Goal: Task Accomplishment & Management: Use online tool/utility

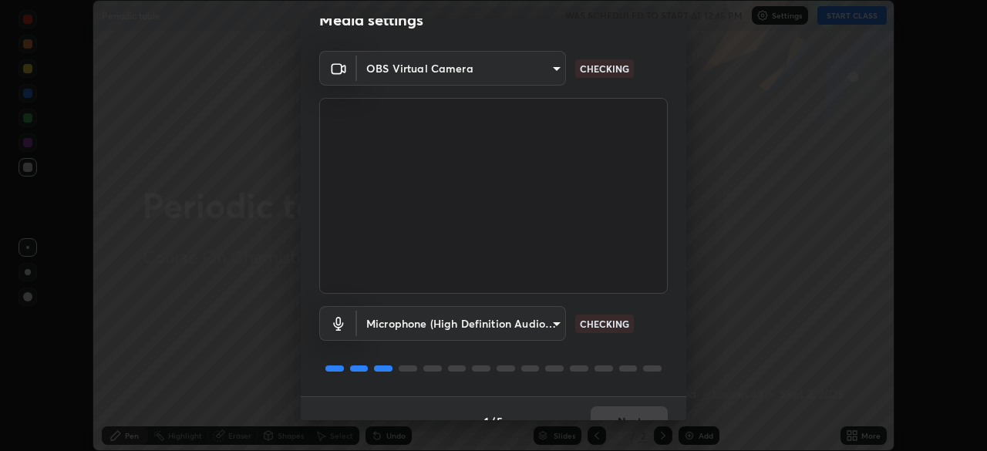
scroll to position [55, 0]
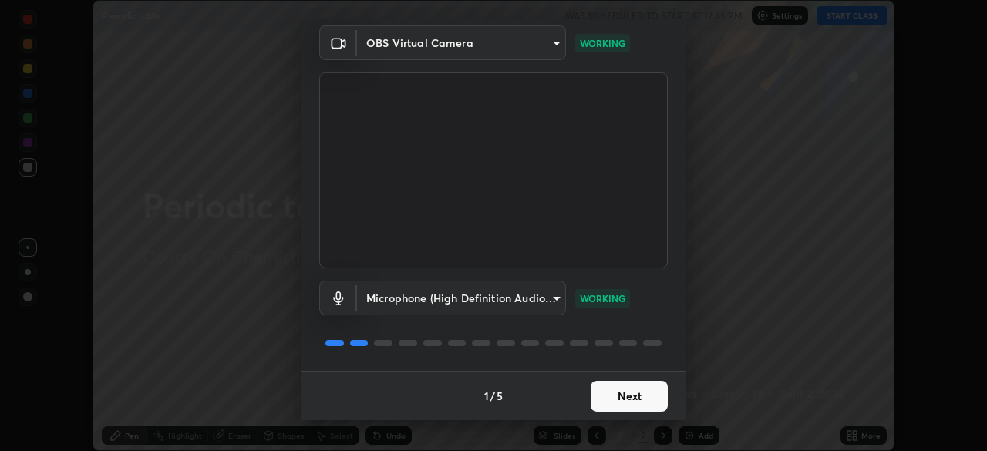
click at [626, 387] on button "Next" at bounding box center [629, 396] width 77 height 31
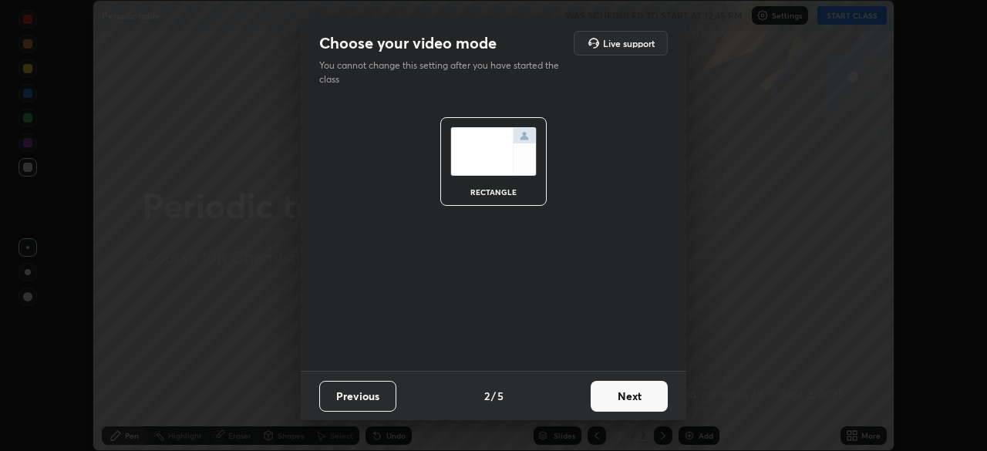
scroll to position [0, 0]
click at [628, 391] on button "Next" at bounding box center [629, 396] width 77 height 31
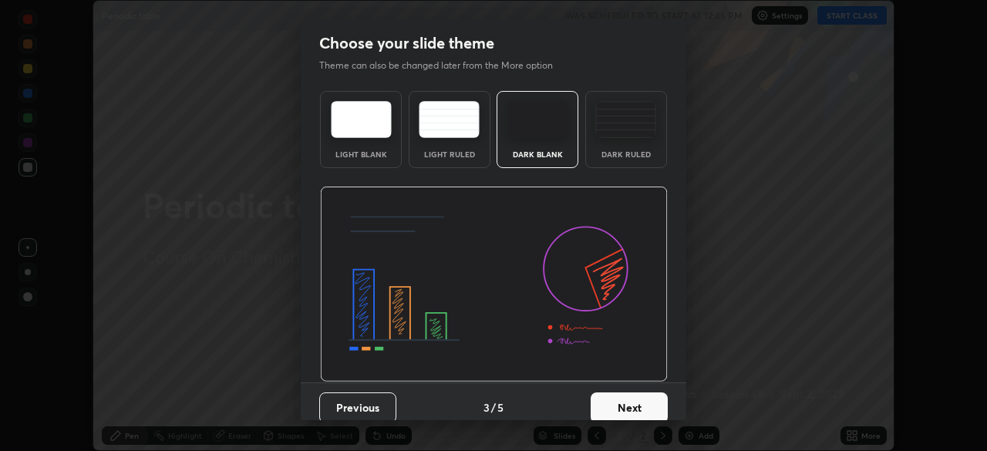
click at [634, 393] on button "Next" at bounding box center [629, 408] width 77 height 31
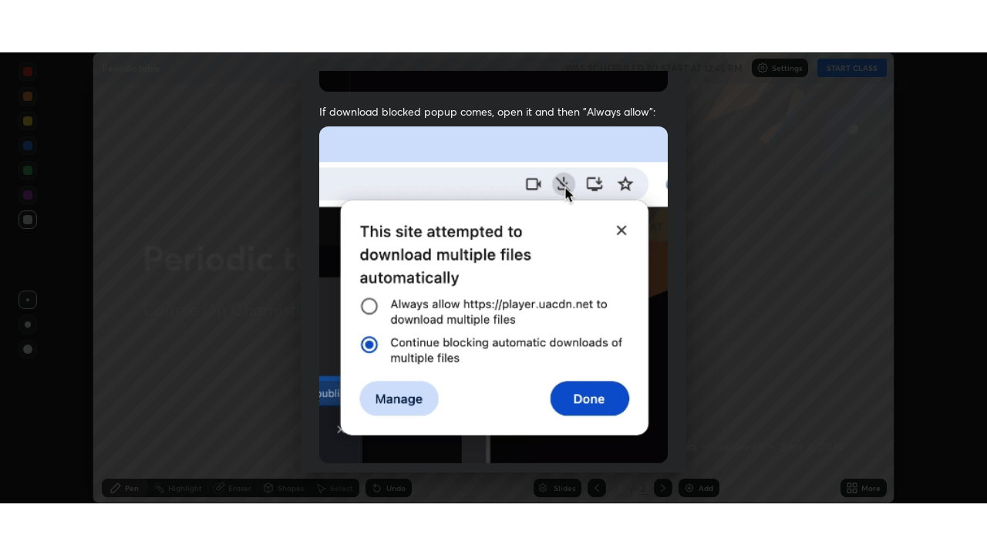
scroll to position [370, 0]
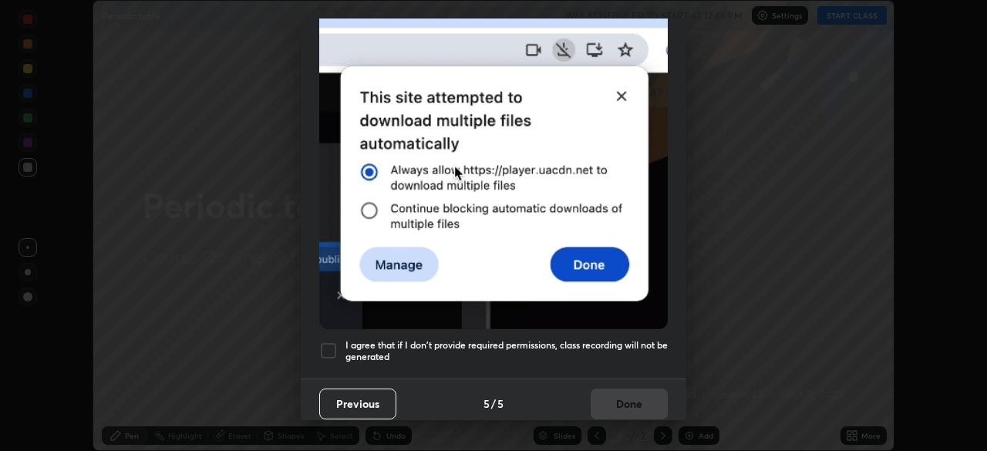
click at [613, 339] on h5 "I agree that if I don't provide required permissions, class recording will not …" at bounding box center [507, 351] width 322 height 24
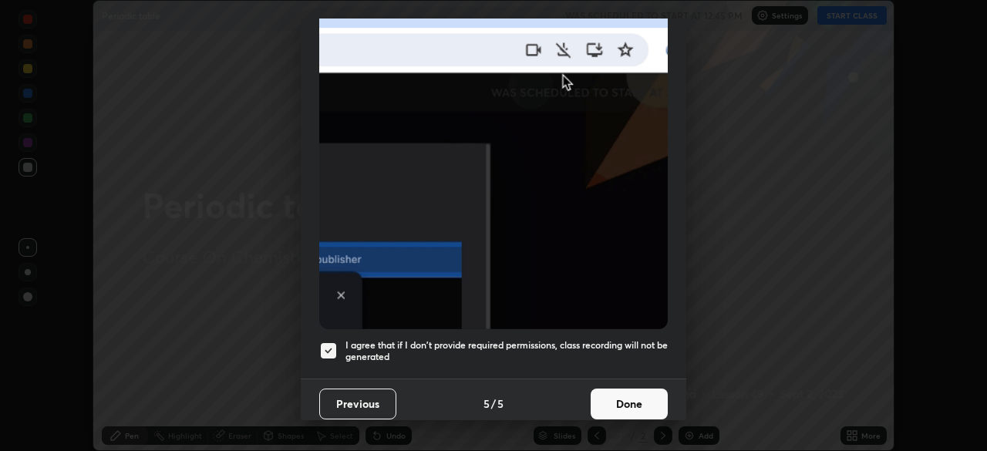
click at [635, 389] on button "Done" at bounding box center [629, 404] width 77 height 31
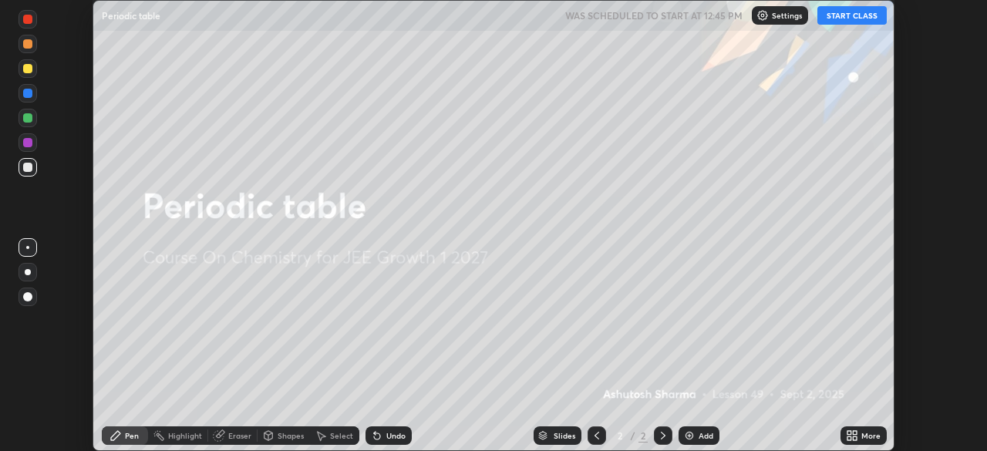
click at [855, 433] on icon at bounding box center [855, 433] width 4 height 4
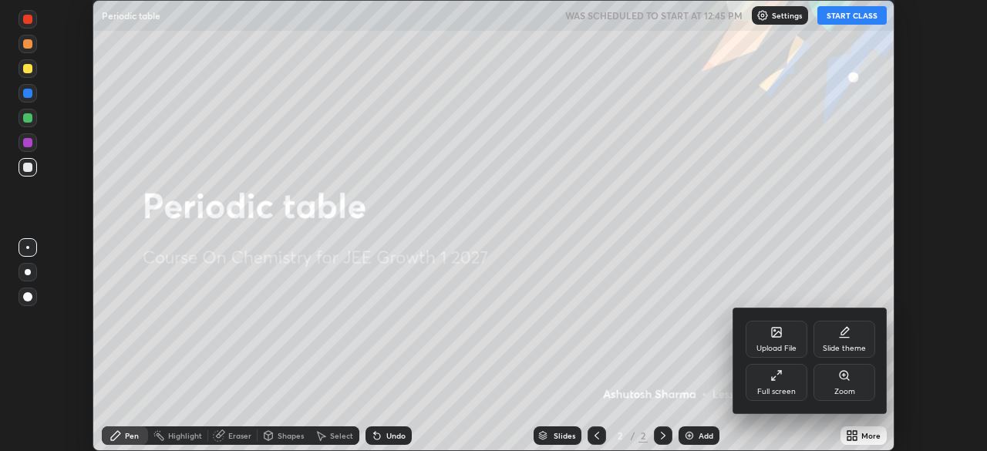
click at [778, 383] on div "Full screen" at bounding box center [777, 382] width 62 height 37
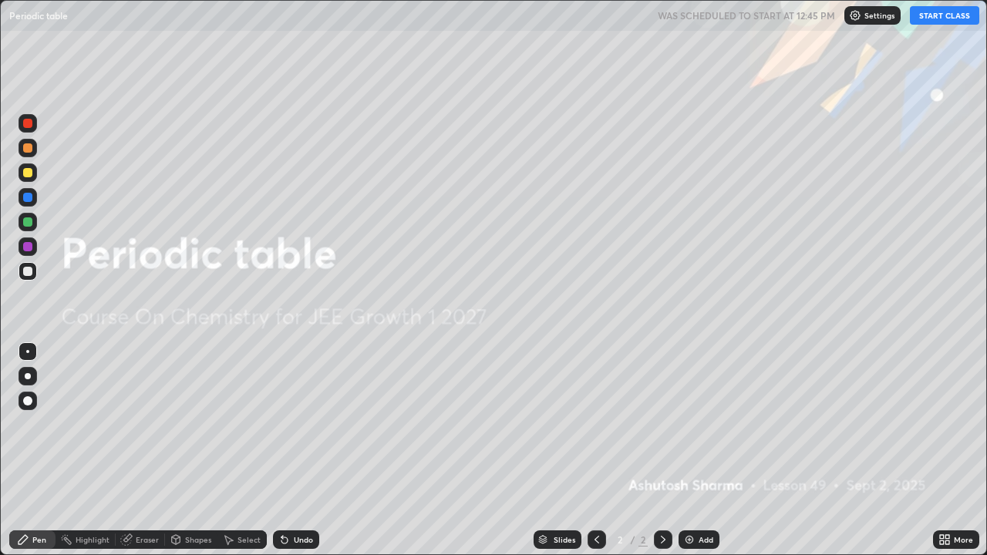
scroll to position [555, 987]
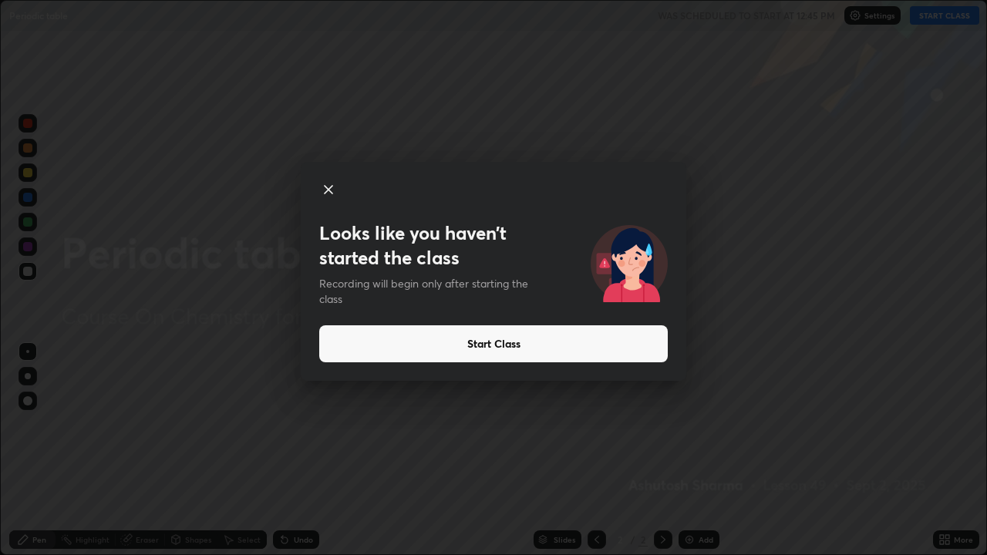
click at [654, 348] on button "Start Class" at bounding box center [493, 344] width 349 height 37
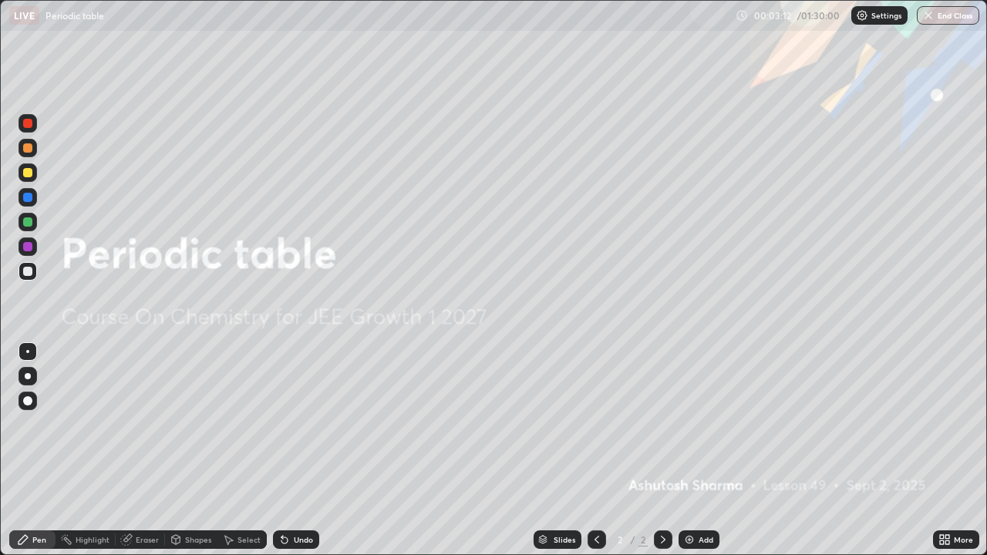
click at [694, 451] on div "Add" at bounding box center [699, 540] width 41 height 19
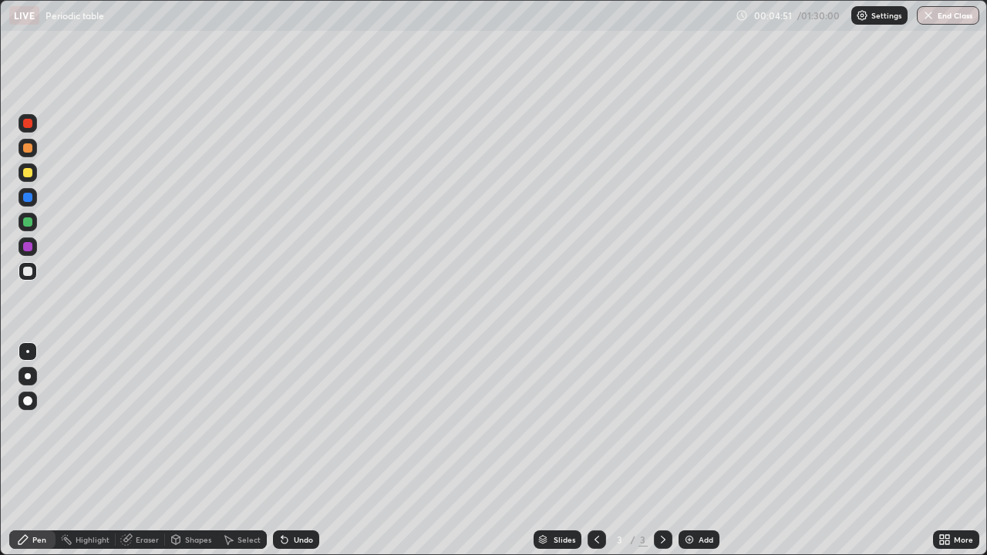
click at [29, 376] on div at bounding box center [28, 376] width 6 height 6
click at [34, 174] on div at bounding box center [28, 173] width 19 height 19
click at [25, 224] on div at bounding box center [27, 222] width 9 height 9
click at [299, 451] on div "Undo" at bounding box center [303, 540] width 19 height 8
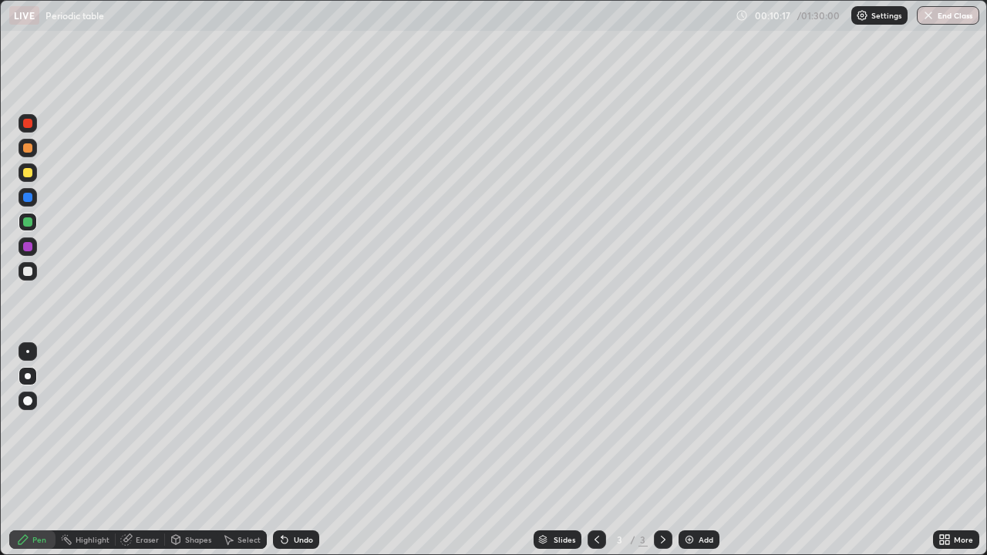
click at [143, 451] on div "Eraser" at bounding box center [147, 540] width 23 height 8
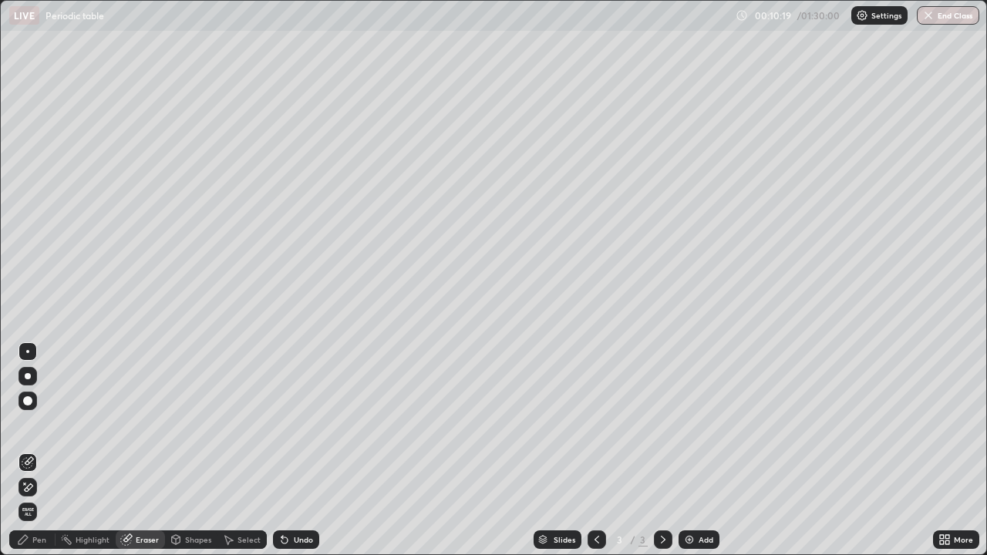
click at [46, 451] on div "Pen" at bounding box center [39, 540] width 14 height 8
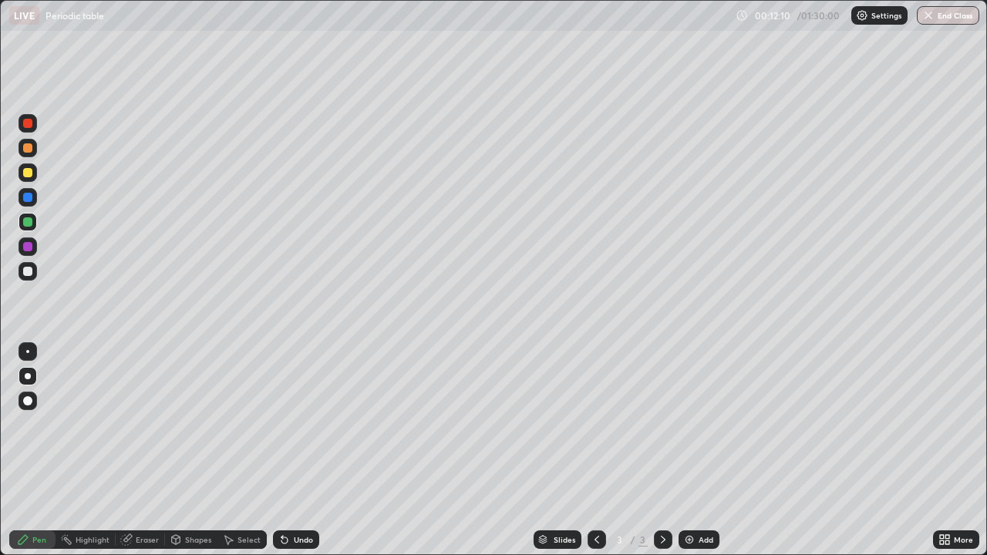
click at [694, 451] on img at bounding box center [690, 540] width 12 height 12
click at [149, 451] on div "Eraser" at bounding box center [147, 540] width 23 height 8
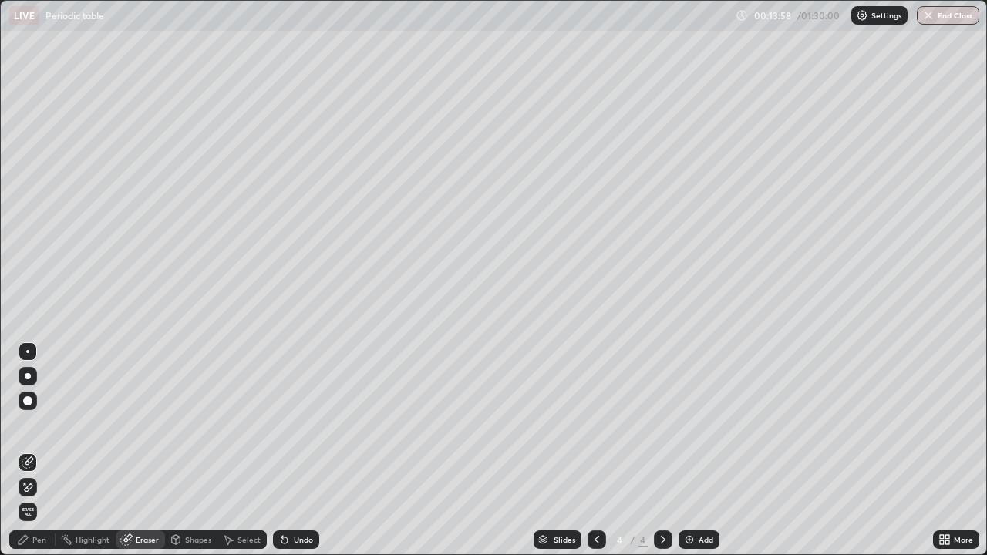
click at [26, 403] on div at bounding box center [27, 401] width 9 height 9
click at [42, 451] on div "Pen" at bounding box center [39, 540] width 14 height 8
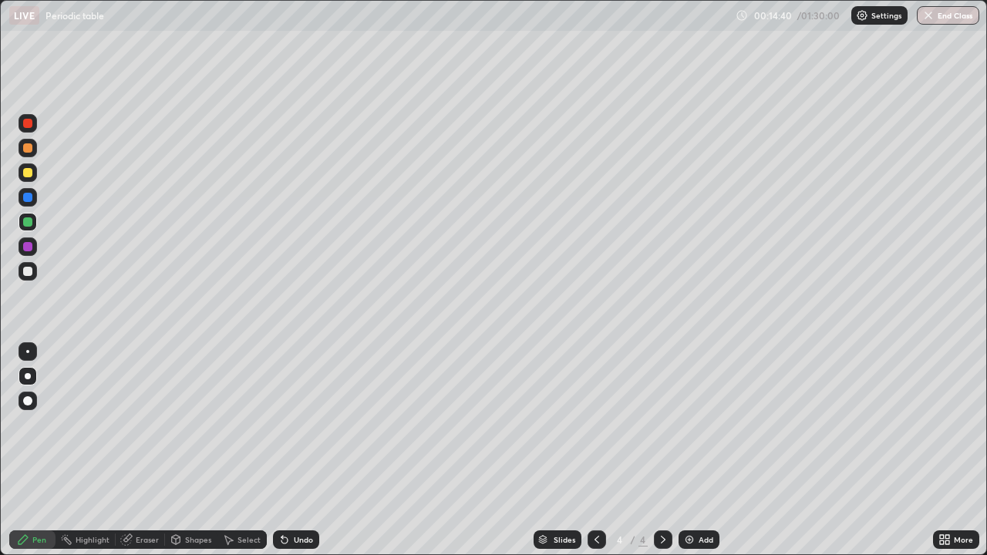
click at [148, 451] on div "Eraser" at bounding box center [147, 540] width 23 height 8
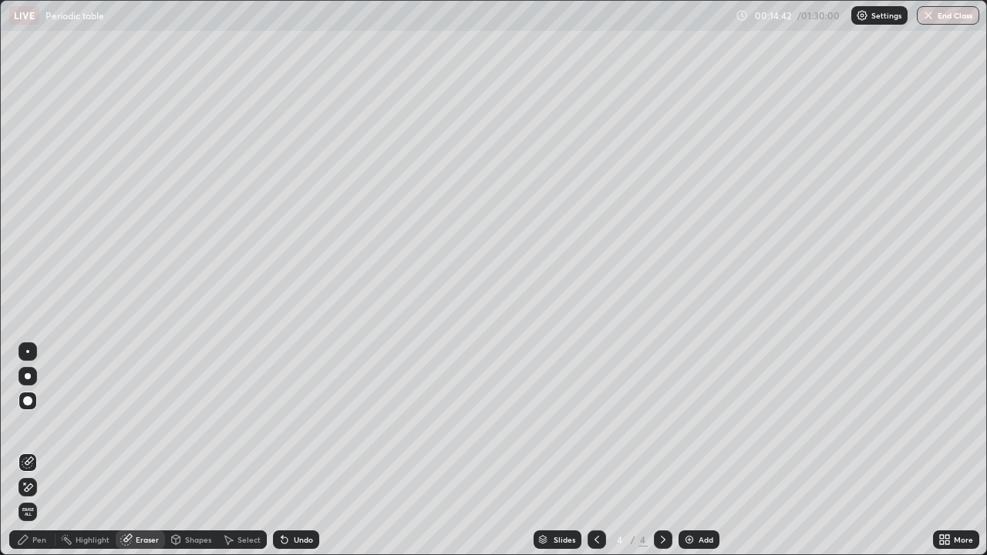
click at [48, 451] on div "Pen" at bounding box center [32, 540] width 46 height 19
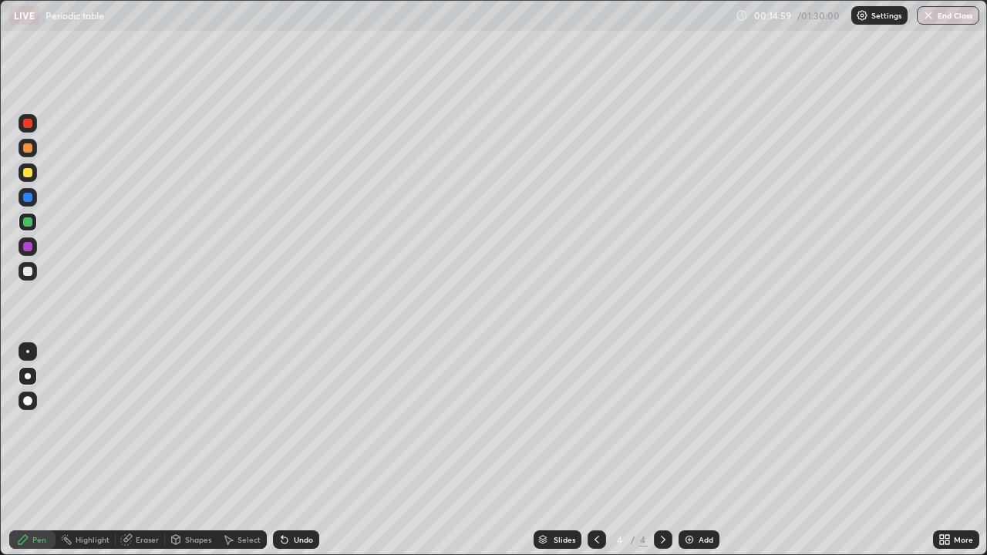
click at [29, 272] on div at bounding box center [27, 271] width 9 height 9
click at [289, 451] on icon at bounding box center [285, 540] width 12 height 12
click at [291, 451] on div "Undo" at bounding box center [296, 540] width 46 height 19
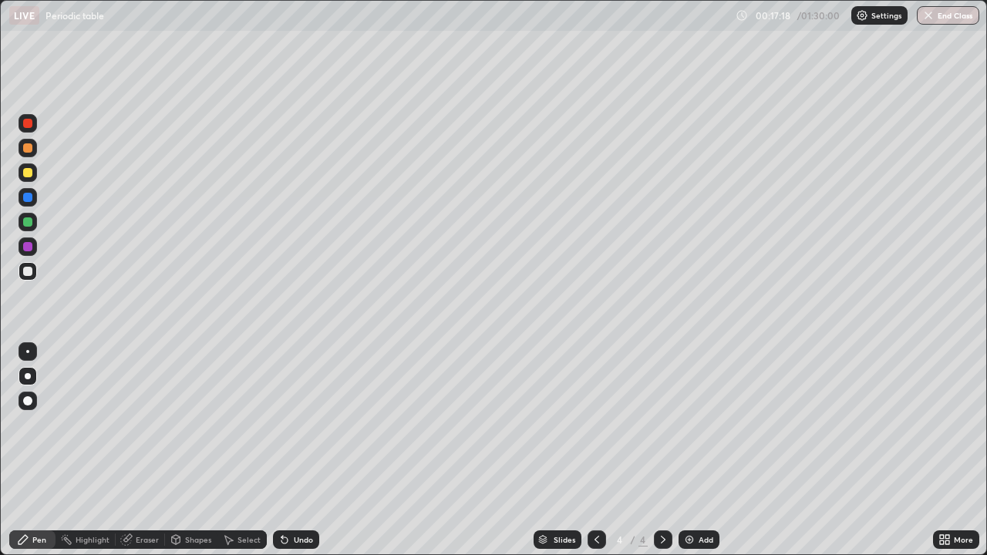
click at [700, 451] on div "Add" at bounding box center [706, 540] width 15 height 8
click at [25, 127] on div at bounding box center [27, 123] width 9 height 9
click at [33, 174] on div at bounding box center [28, 173] width 19 height 19
click at [25, 243] on div at bounding box center [27, 246] width 9 height 9
click at [32, 173] on div at bounding box center [27, 172] width 9 height 9
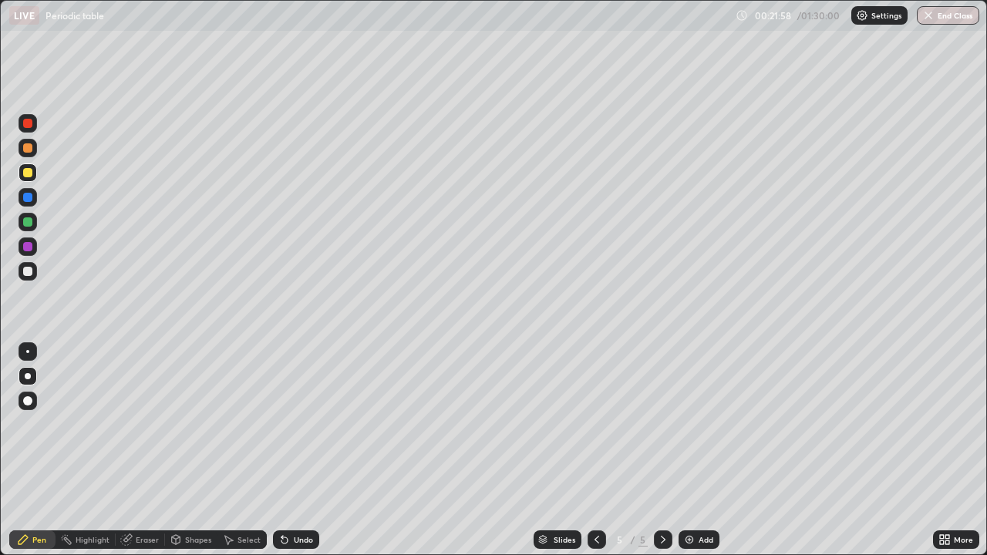
click at [27, 147] on div at bounding box center [27, 147] width 9 height 9
click at [28, 352] on div at bounding box center [27, 351] width 3 height 3
click at [27, 126] on div at bounding box center [27, 123] width 9 height 9
click at [31, 177] on div at bounding box center [28, 173] width 19 height 19
click at [29, 248] on div at bounding box center [27, 246] width 9 height 9
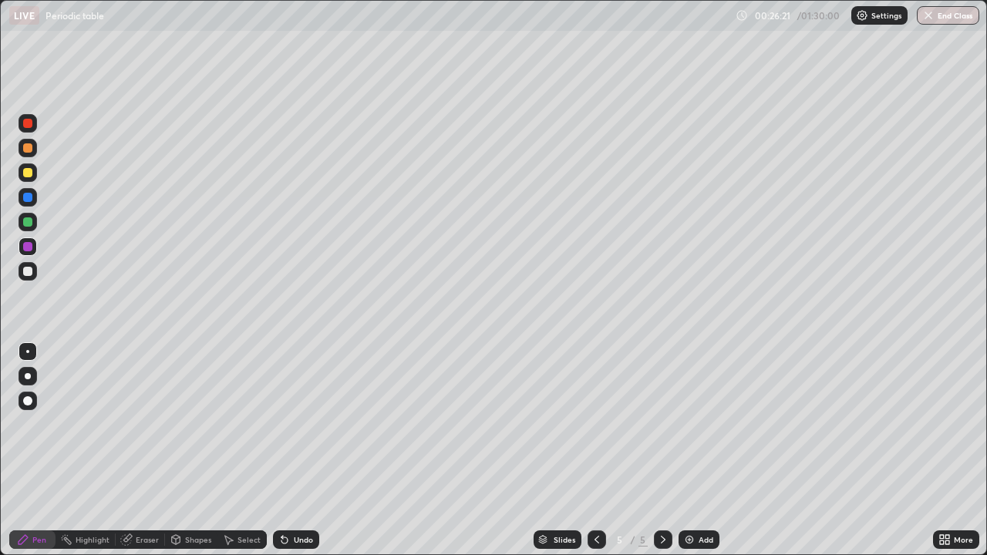
click at [28, 376] on div at bounding box center [28, 376] width 6 height 6
click at [694, 451] on div "Add" at bounding box center [699, 540] width 41 height 19
click at [30, 150] on div at bounding box center [27, 147] width 9 height 9
click at [30, 174] on div at bounding box center [27, 172] width 9 height 9
click at [31, 278] on div at bounding box center [28, 271] width 19 height 19
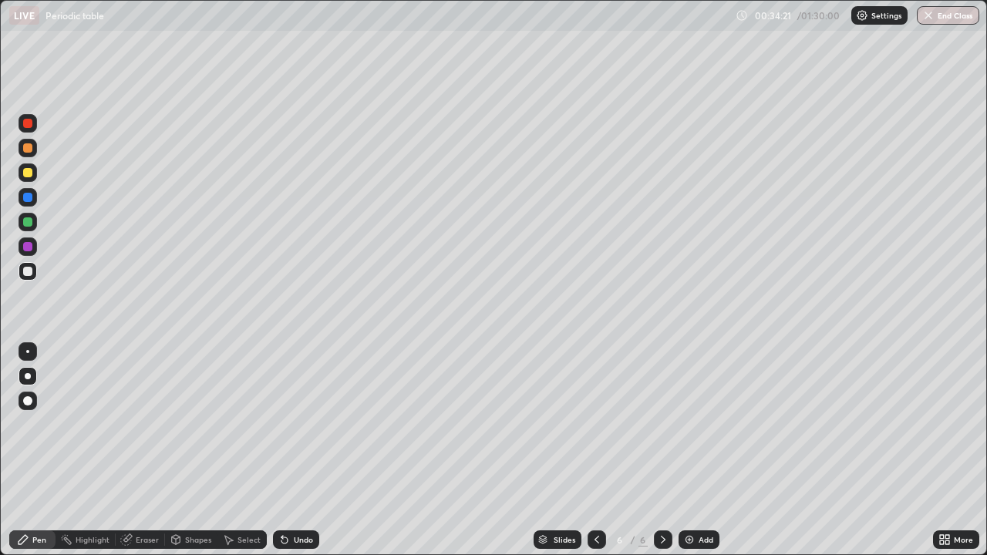
click at [700, 451] on div "Add" at bounding box center [706, 540] width 15 height 8
click at [26, 174] on div at bounding box center [27, 172] width 9 height 9
click at [136, 451] on div "Eraser" at bounding box center [147, 540] width 23 height 8
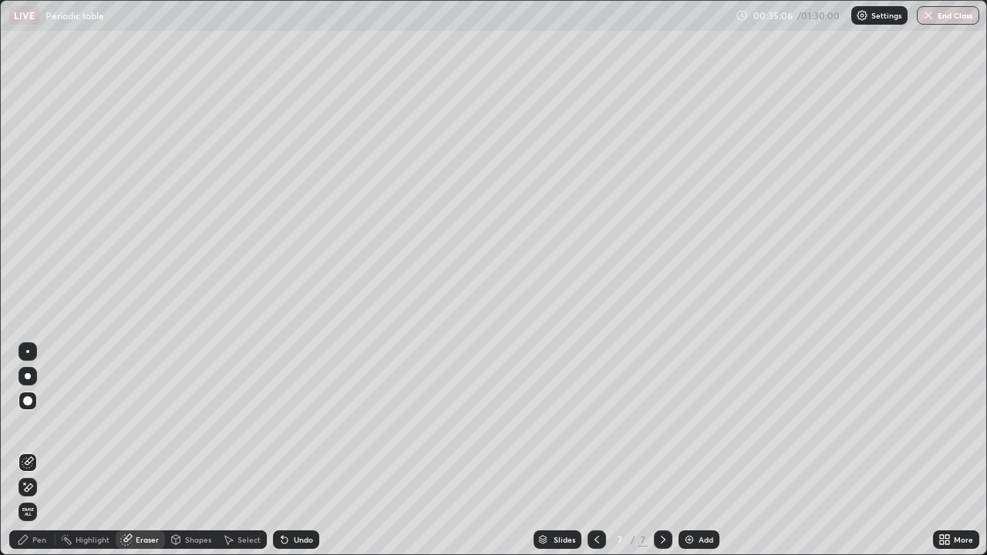
click at [28, 352] on div at bounding box center [27, 351] width 3 height 3
click at [35, 451] on div "Pen" at bounding box center [39, 540] width 14 height 8
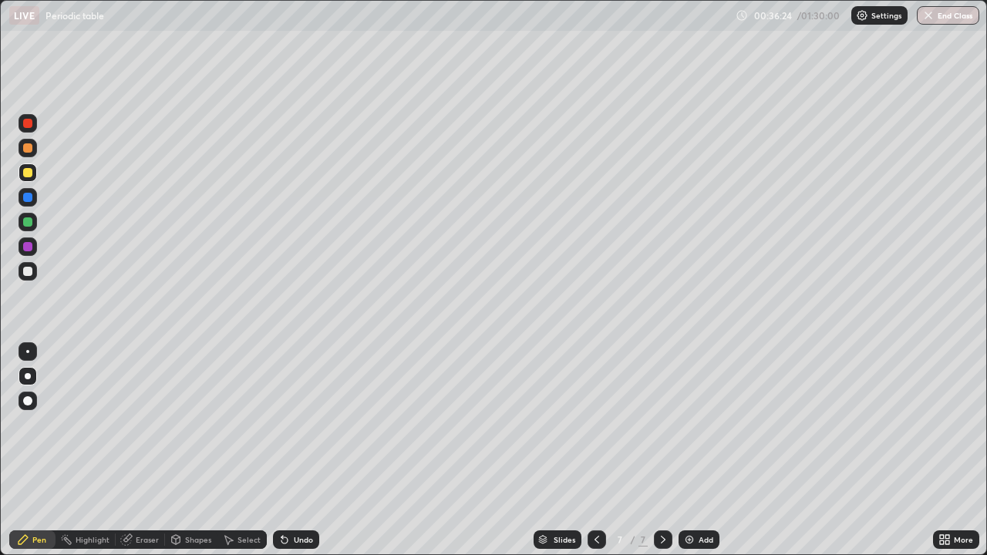
click at [27, 150] on div at bounding box center [27, 147] width 9 height 9
click at [693, 451] on img at bounding box center [690, 540] width 12 height 12
click at [32, 175] on div at bounding box center [27, 172] width 9 height 9
click at [142, 451] on div "Eraser" at bounding box center [147, 540] width 23 height 8
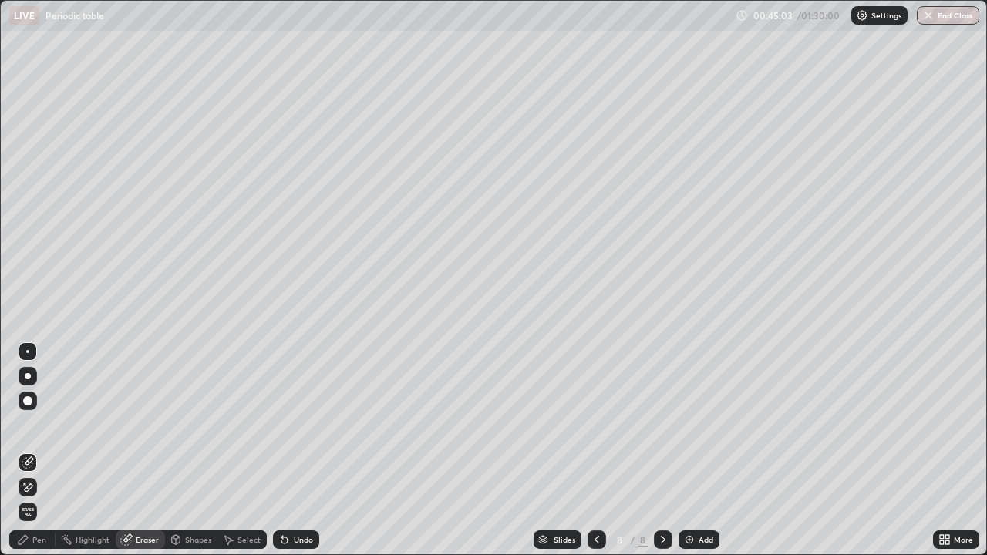
click at [42, 451] on div "Pen" at bounding box center [39, 540] width 14 height 8
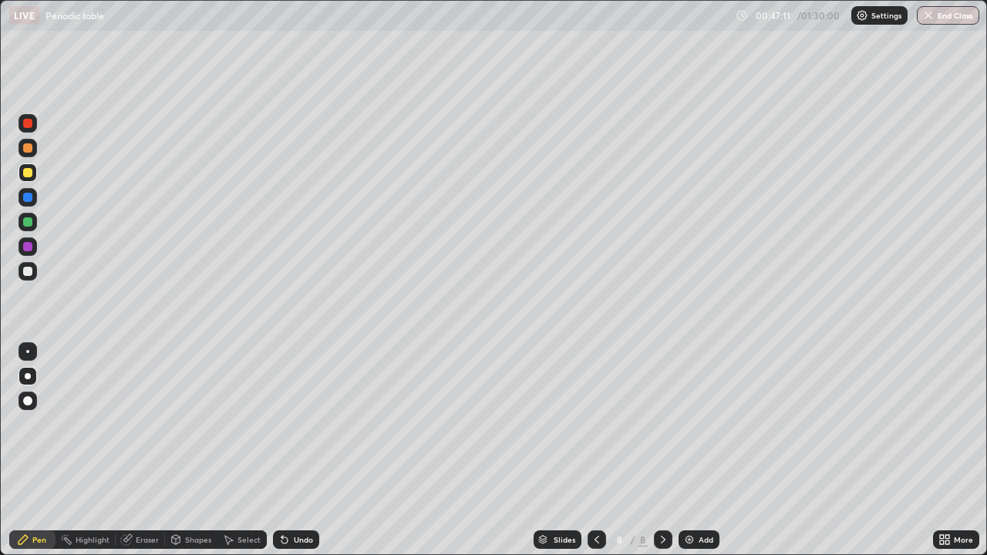
click at [687, 451] on img at bounding box center [690, 540] width 12 height 12
click at [34, 274] on div at bounding box center [28, 271] width 19 height 19
click at [593, 451] on icon at bounding box center [597, 540] width 12 height 12
click at [661, 451] on icon at bounding box center [663, 540] width 12 height 12
click at [27, 246] on div at bounding box center [27, 246] width 9 height 9
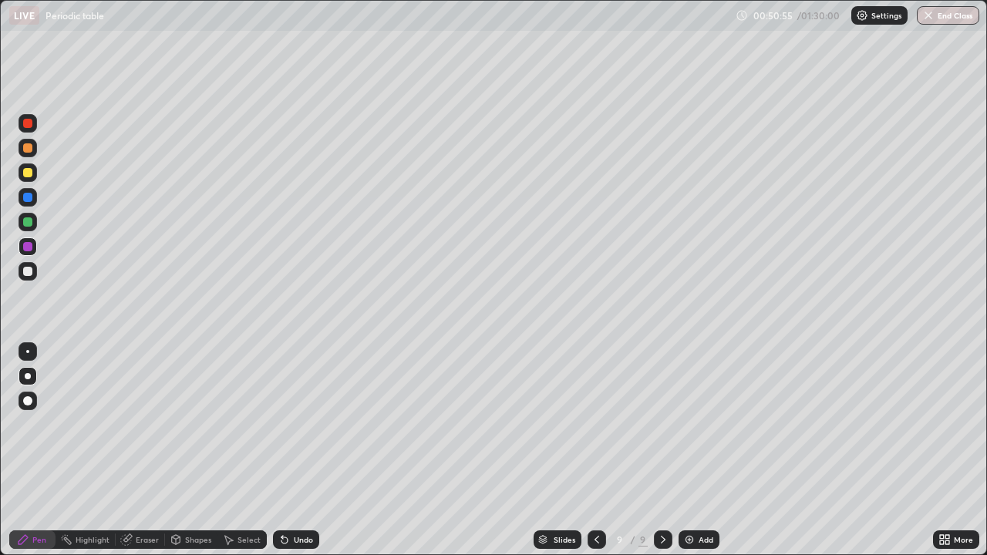
click at [25, 174] on div at bounding box center [27, 172] width 9 height 9
click at [30, 271] on div at bounding box center [27, 271] width 9 height 9
click at [29, 174] on div at bounding box center [27, 172] width 9 height 9
click at [31, 223] on div at bounding box center [27, 222] width 9 height 9
click at [146, 451] on div "Eraser" at bounding box center [147, 540] width 23 height 8
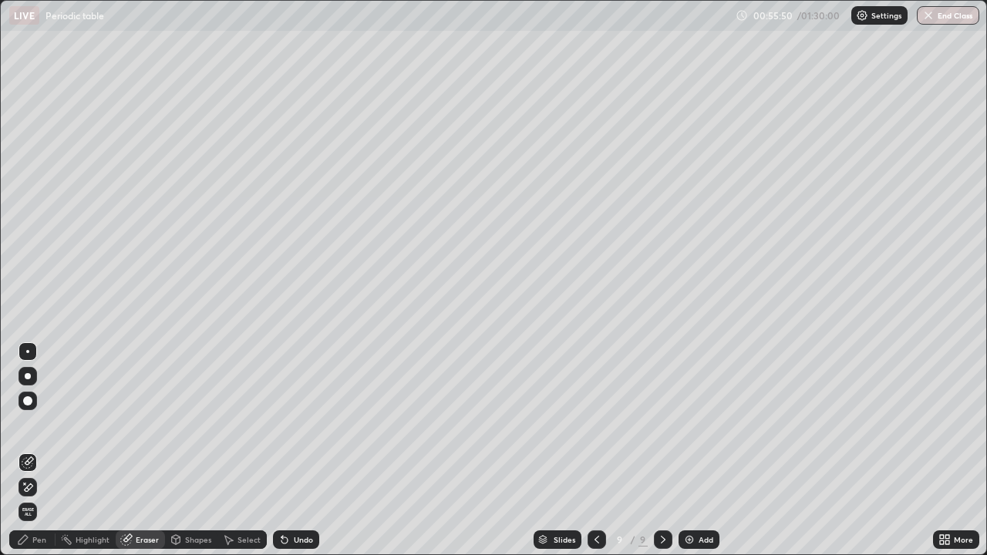
click at [39, 451] on div "Pen" at bounding box center [39, 540] width 14 height 8
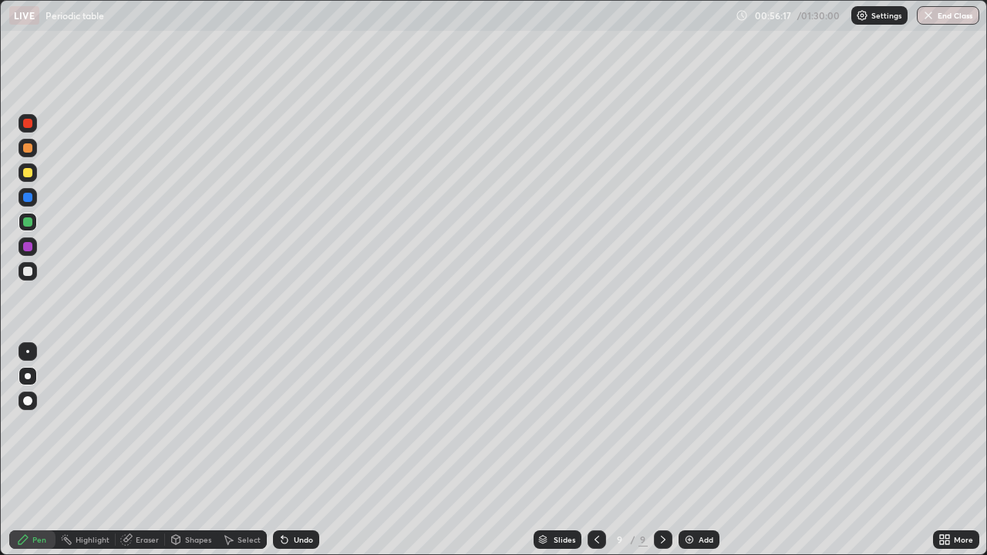
click at [699, 451] on div "Add" at bounding box center [706, 540] width 15 height 8
click at [137, 451] on div "Eraser" at bounding box center [147, 540] width 23 height 8
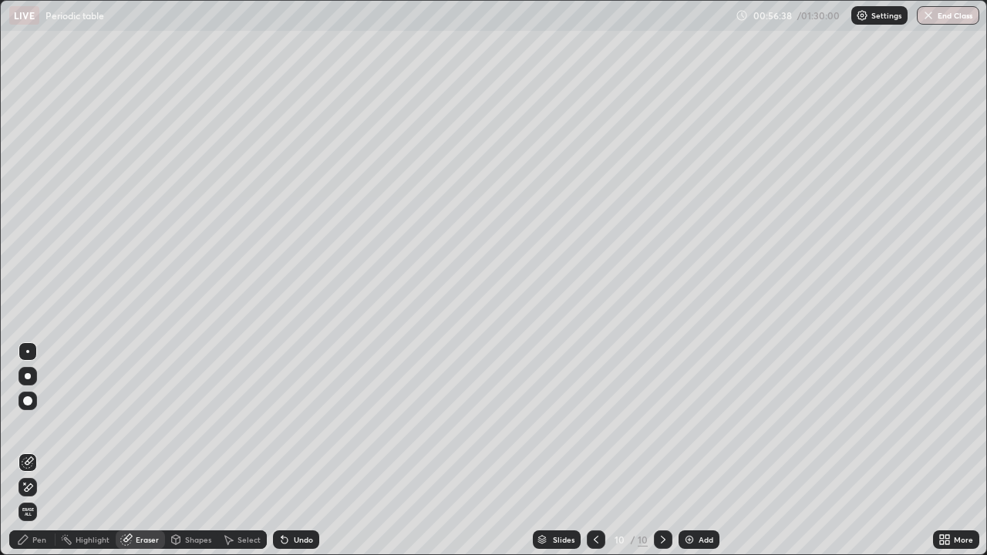
click at [37, 451] on div "Pen" at bounding box center [39, 540] width 14 height 8
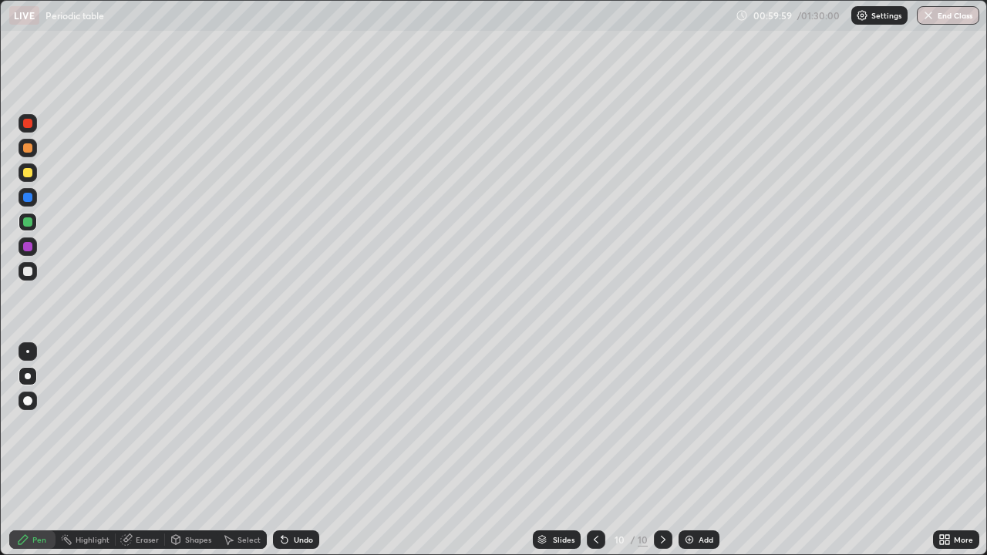
click at [25, 172] on div at bounding box center [27, 172] width 9 height 9
click at [30, 221] on div at bounding box center [27, 222] width 9 height 9
click at [153, 451] on div "Eraser" at bounding box center [147, 540] width 23 height 8
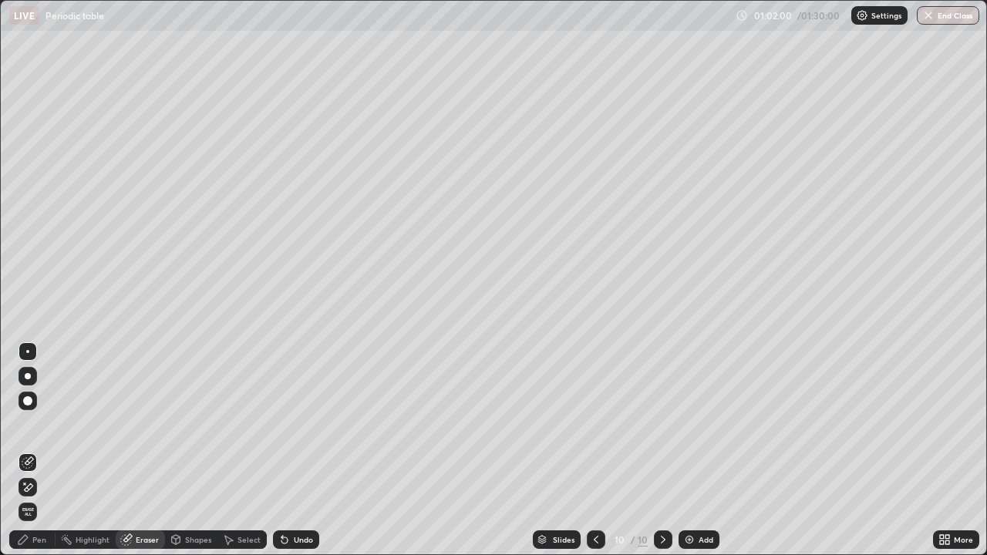
click at [43, 451] on div "Pen" at bounding box center [39, 540] width 14 height 8
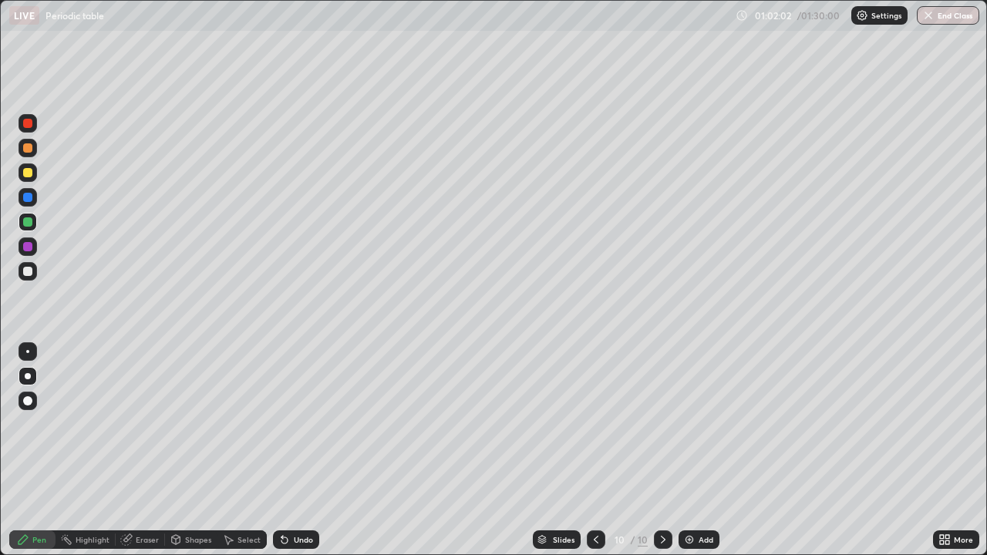
click at [32, 177] on div at bounding box center [28, 173] width 19 height 19
click at [28, 352] on div at bounding box center [27, 351] width 3 height 3
click at [24, 124] on div at bounding box center [27, 123] width 9 height 9
click at [692, 451] on img at bounding box center [690, 540] width 12 height 12
click at [28, 377] on div at bounding box center [28, 376] width 6 height 6
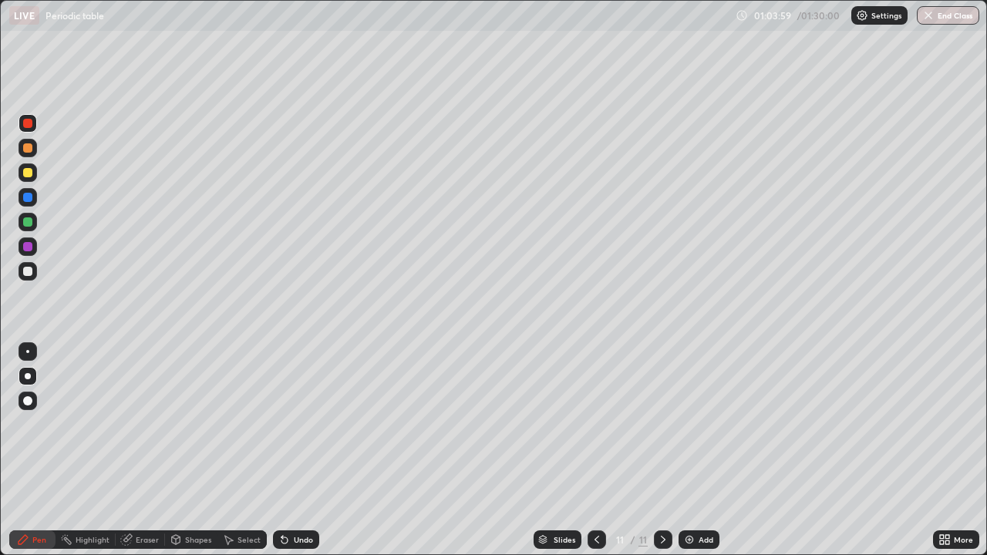
click at [136, 451] on div "Eraser" at bounding box center [147, 540] width 23 height 8
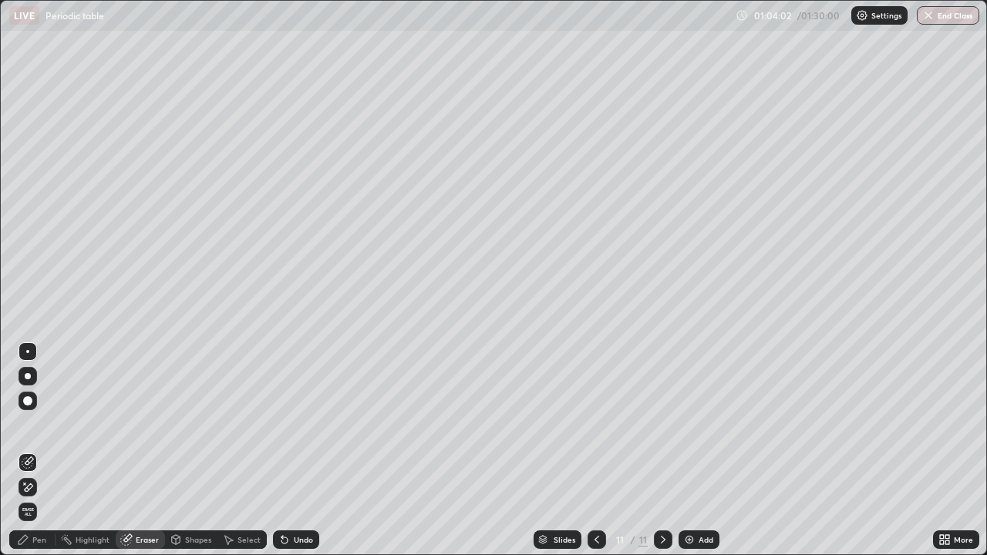
click at [35, 451] on div "Pen" at bounding box center [39, 540] width 14 height 8
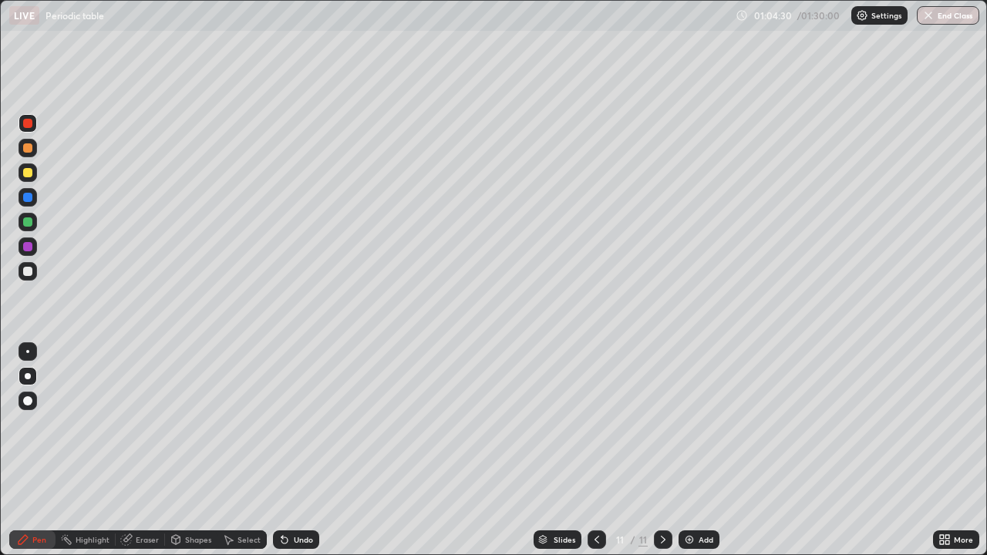
click at [26, 200] on div at bounding box center [27, 197] width 9 height 9
click at [29, 272] on div at bounding box center [27, 271] width 9 height 9
click at [697, 451] on div "Add" at bounding box center [699, 540] width 41 height 19
click at [28, 223] on div at bounding box center [27, 222] width 9 height 9
click at [33, 148] on div at bounding box center [28, 148] width 19 height 19
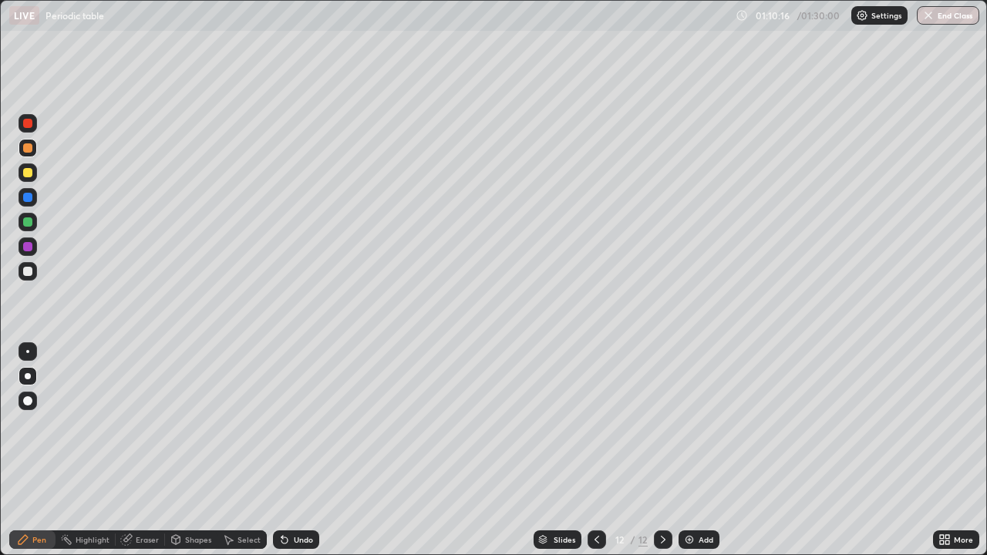
click at [29, 119] on div at bounding box center [27, 123] width 9 height 9
click at [693, 451] on img at bounding box center [690, 540] width 12 height 12
click at [31, 272] on div at bounding box center [27, 271] width 9 height 9
click at [701, 451] on div "Add" at bounding box center [706, 540] width 15 height 8
click at [28, 222] on div at bounding box center [27, 222] width 9 height 9
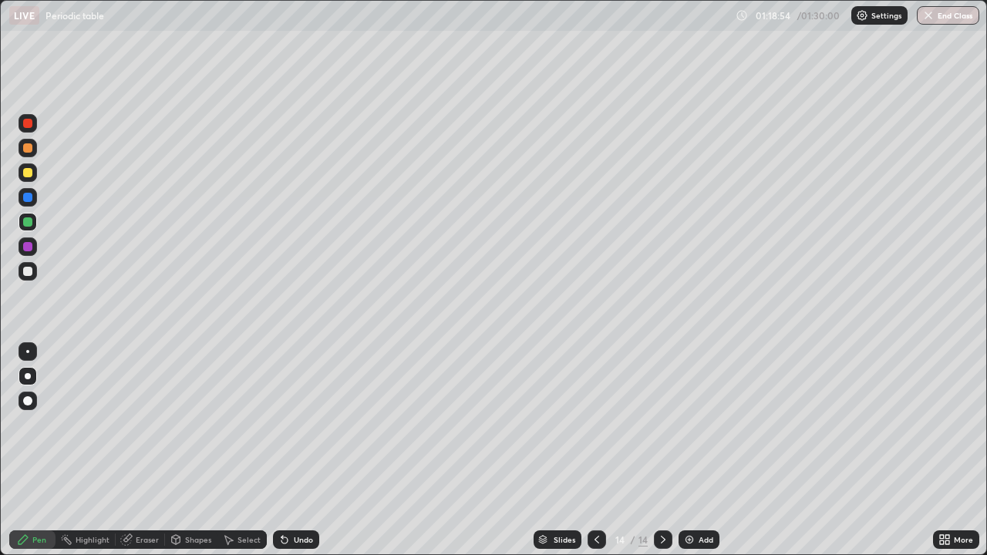
click at [35, 248] on div at bounding box center [28, 247] width 19 height 19
click at [27, 271] on div at bounding box center [27, 271] width 9 height 9
click at [29, 152] on div at bounding box center [27, 147] width 9 height 9
click at [29, 174] on div at bounding box center [27, 172] width 9 height 9
click at [597, 451] on icon at bounding box center [597, 540] width 12 height 12
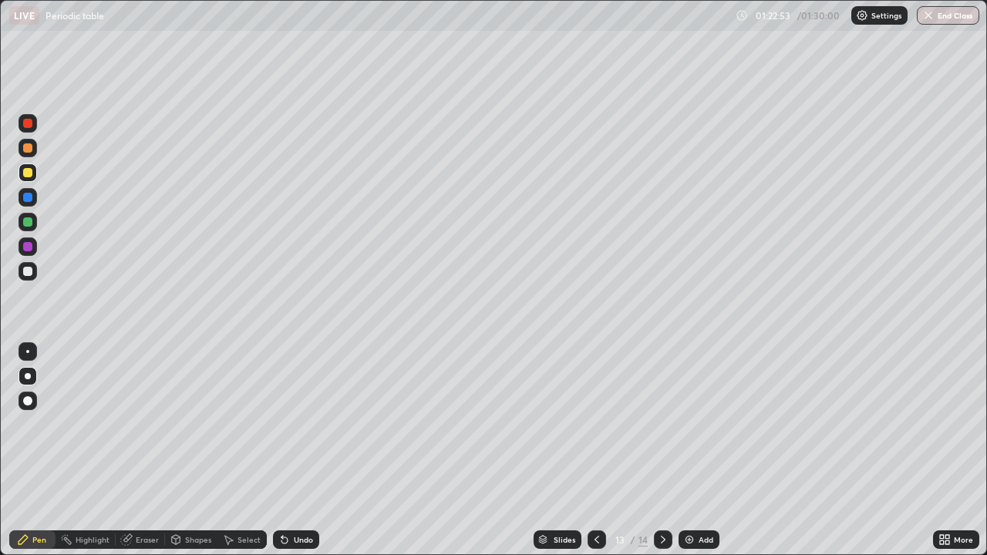
click at [596, 451] on icon at bounding box center [597, 540] width 12 height 12
click at [693, 451] on img at bounding box center [690, 540] width 12 height 12
click at [595, 451] on icon at bounding box center [597, 540] width 5 height 8
click at [662, 451] on icon at bounding box center [663, 540] width 12 height 12
click at [654, 451] on div at bounding box center [663, 540] width 19 height 19
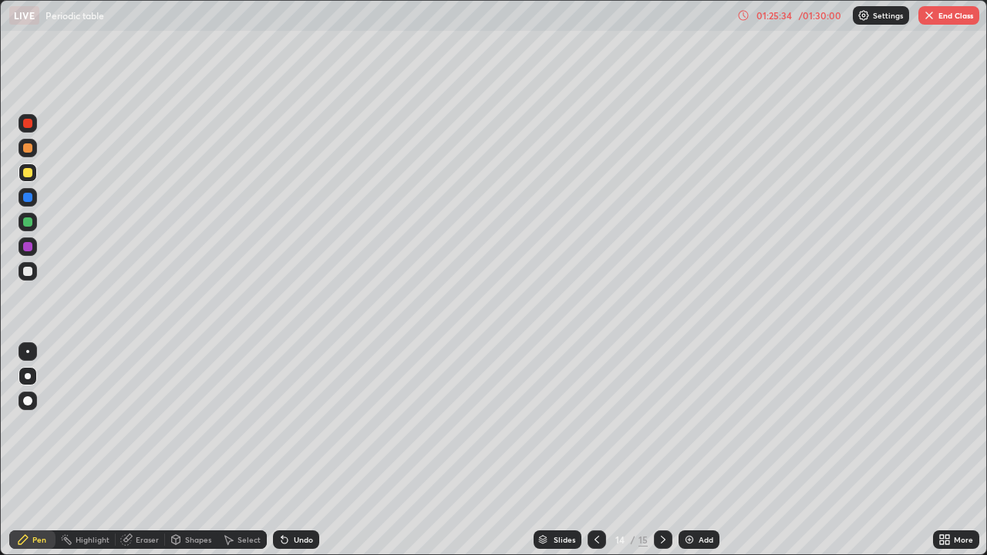
click at [662, 451] on icon at bounding box center [663, 540] width 12 height 12
click at [700, 451] on div "Add" at bounding box center [706, 540] width 15 height 8
click at [35, 273] on div at bounding box center [28, 271] width 19 height 19
click at [28, 149] on div at bounding box center [27, 147] width 9 height 9
click at [26, 224] on div at bounding box center [27, 222] width 9 height 9
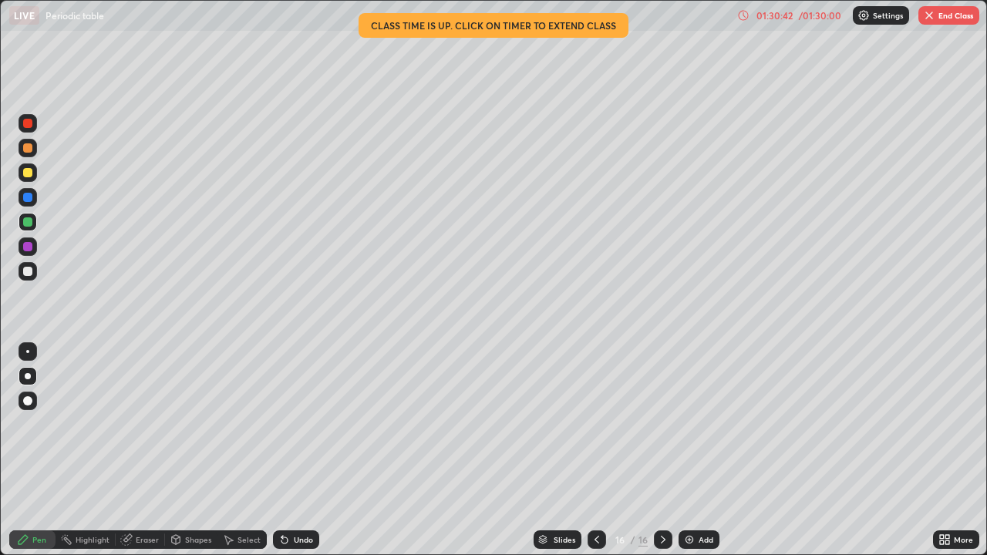
click at [29, 248] on div at bounding box center [27, 246] width 9 height 9
click at [596, 30] on div "LIVE Periodic table" at bounding box center [370, 15] width 722 height 31
click at [600, 29] on div "LIVE Periodic table" at bounding box center [370, 15] width 722 height 31
click at [777, 17] on div "01:32:42" at bounding box center [774, 15] width 43 height 9
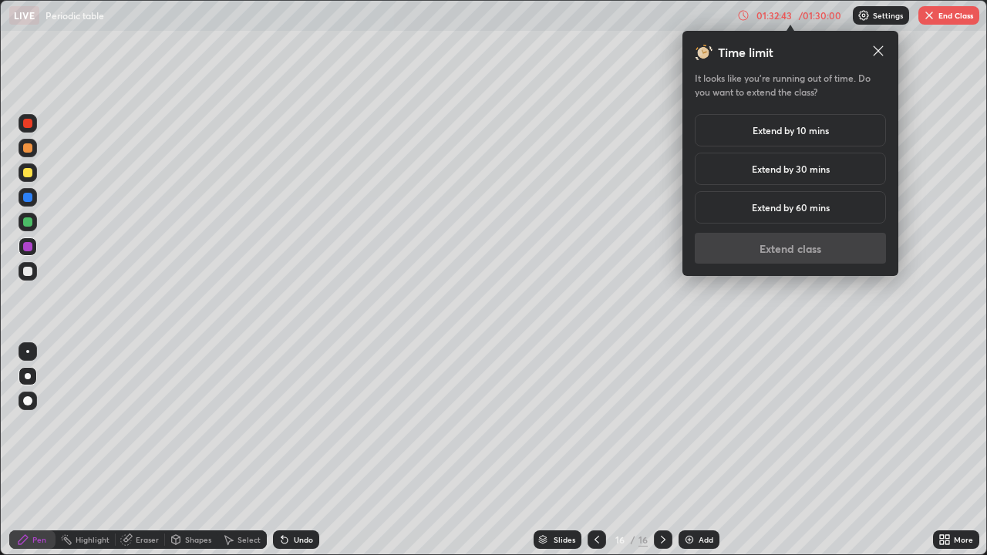
click at [822, 136] on h5 "Extend by 10 mins" at bounding box center [791, 130] width 76 height 14
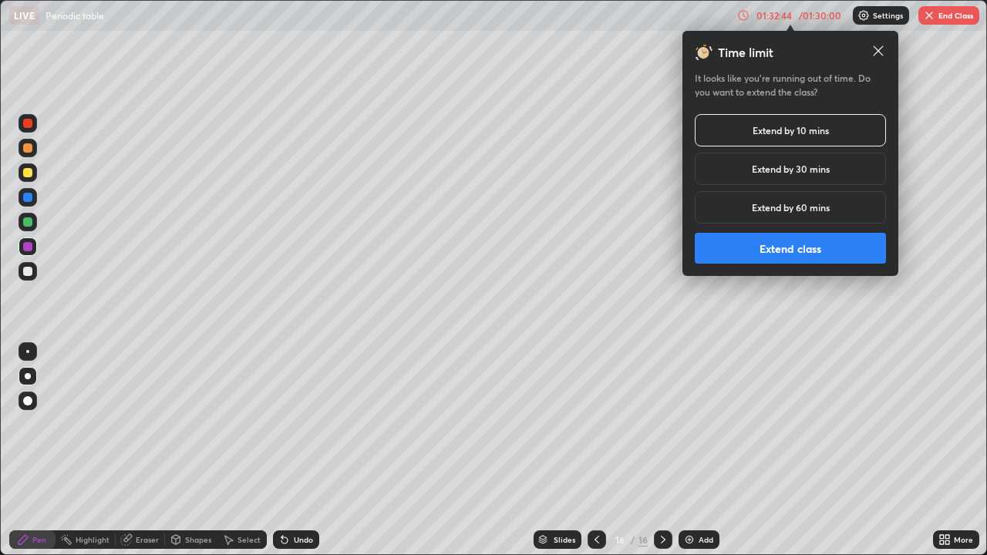
click at [756, 247] on button "Extend class" at bounding box center [790, 248] width 191 height 31
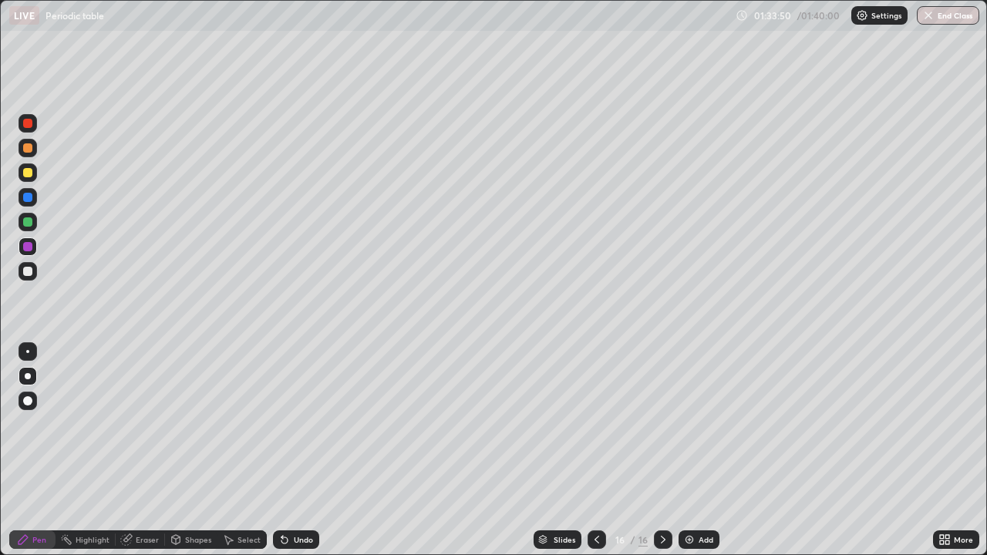
click at [699, 451] on div "Add" at bounding box center [706, 540] width 15 height 8
click at [595, 451] on icon at bounding box center [597, 540] width 12 height 12
click at [699, 451] on div "Add" at bounding box center [706, 540] width 15 height 8
click at [29, 272] on div at bounding box center [27, 271] width 9 height 9
click at [30, 248] on div at bounding box center [27, 246] width 9 height 9
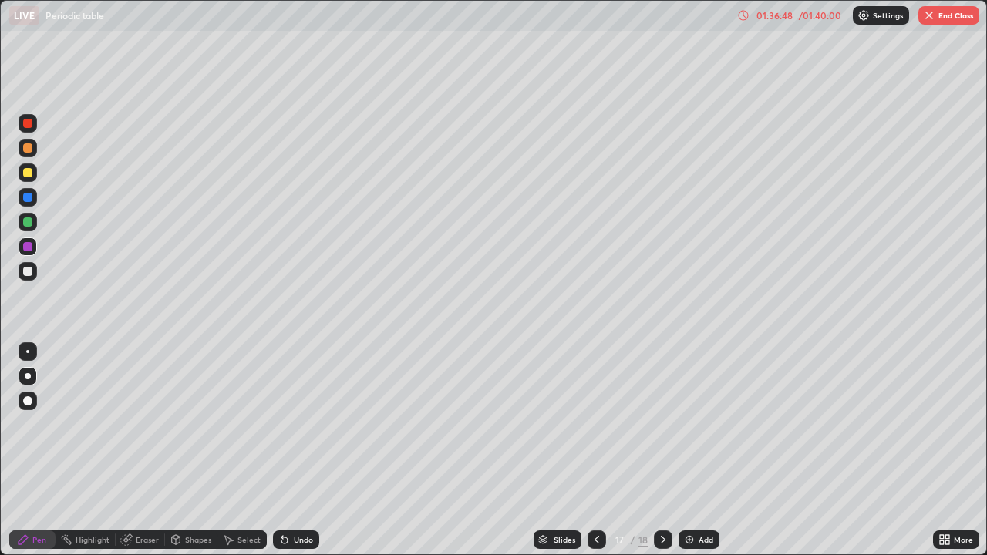
click at [693, 451] on img at bounding box center [690, 540] width 12 height 12
click at [28, 272] on div at bounding box center [27, 271] width 9 height 9
click at [28, 122] on div at bounding box center [27, 123] width 9 height 9
click at [144, 451] on div "Eraser" at bounding box center [147, 540] width 23 height 8
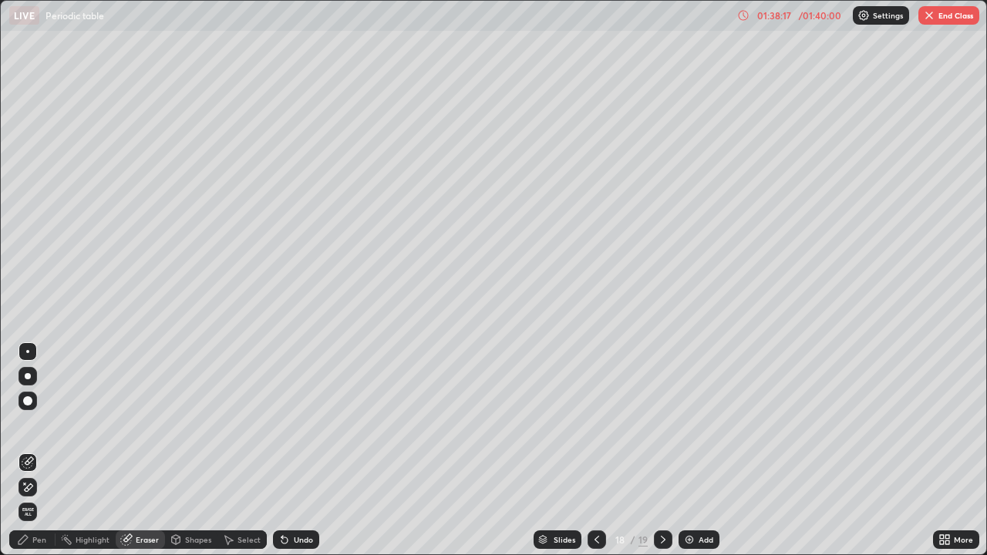
click at [42, 451] on div "Pen" at bounding box center [39, 540] width 14 height 8
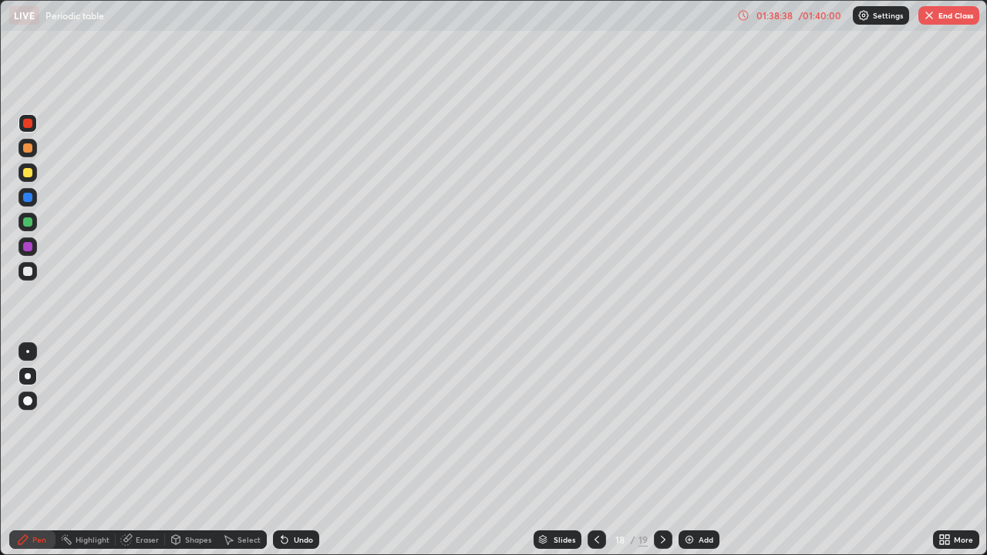
click at [290, 451] on div "Undo" at bounding box center [296, 540] width 46 height 19
click at [298, 451] on div "Undo" at bounding box center [303, 540] width 19 height 8
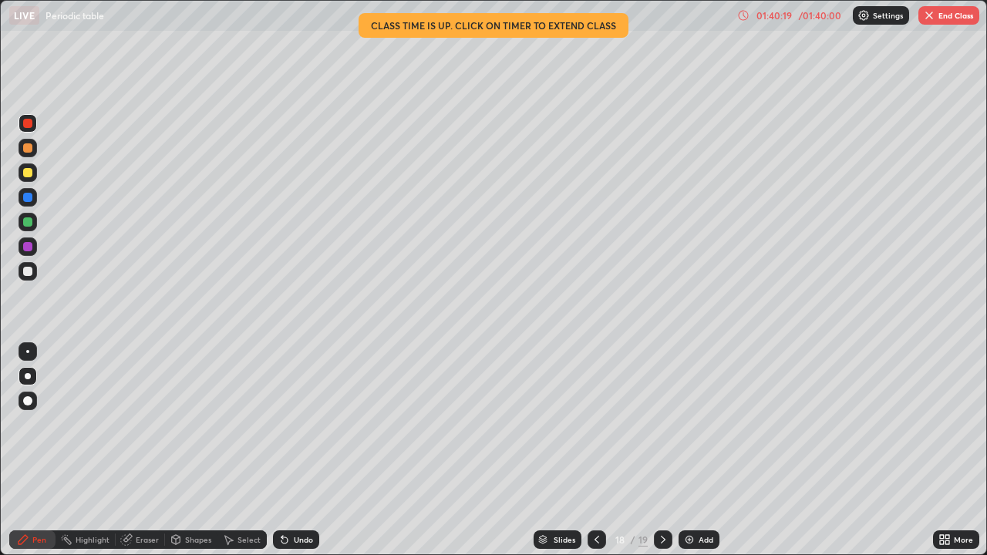
click at [28, 172] on div at bounding box center [27, 172] width 9 height 9
click at [960, 20] on button "End Class" at bounding box center [949, 15] width 61 height 19
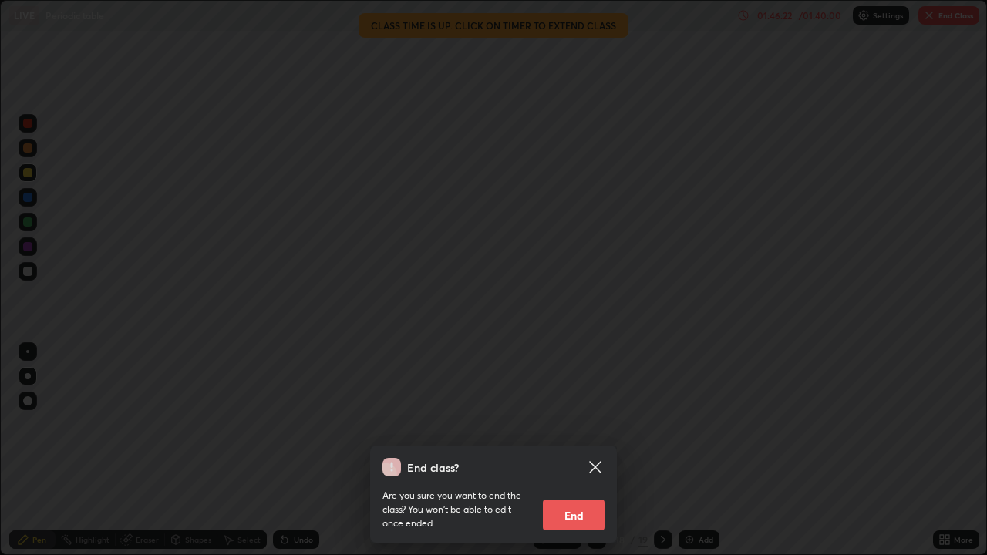
click at [582, 451] on button "End" at bounding box center [574, 515] width 62 height 31
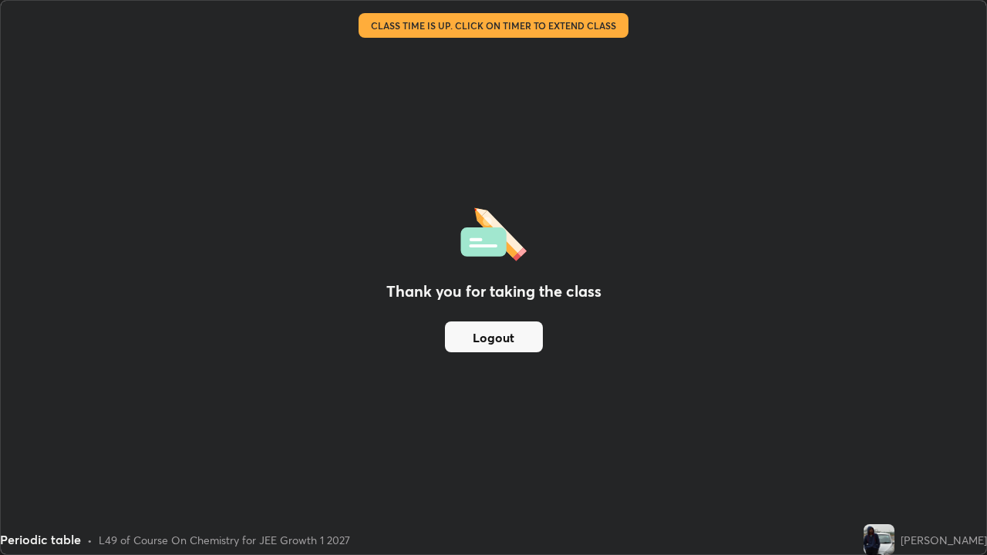
click at [499, 329] on button "Logout" at bounding box center [494, 337] width 98 height 31
